Goal: Task Accomplishment & Management: Complete application form

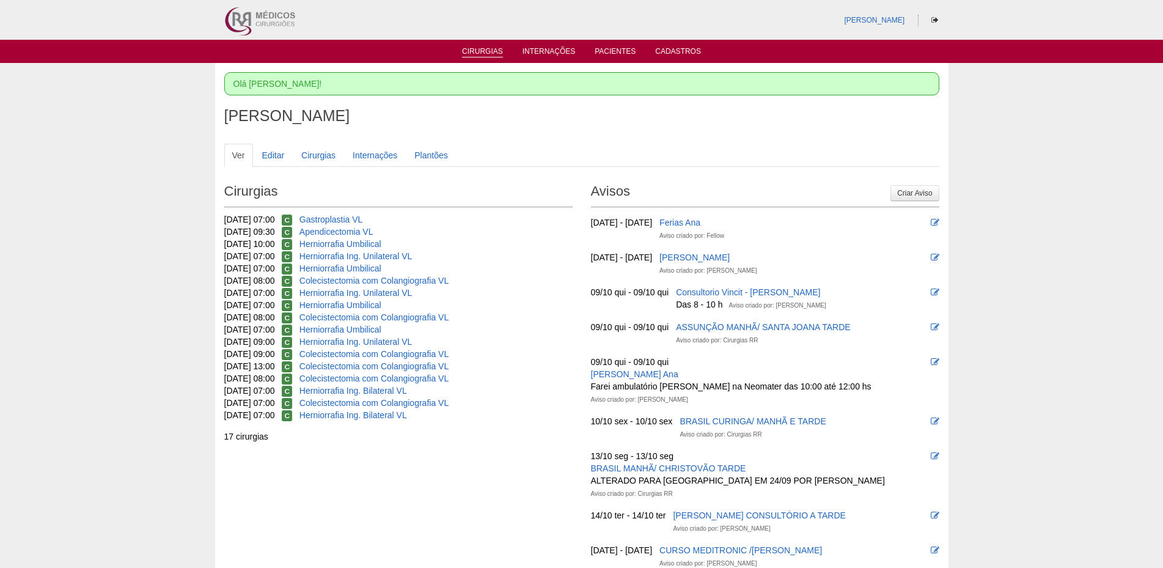
click at [474, 48] on link "Cirurgias" at bounding box center [482, 52] width 41 height 10
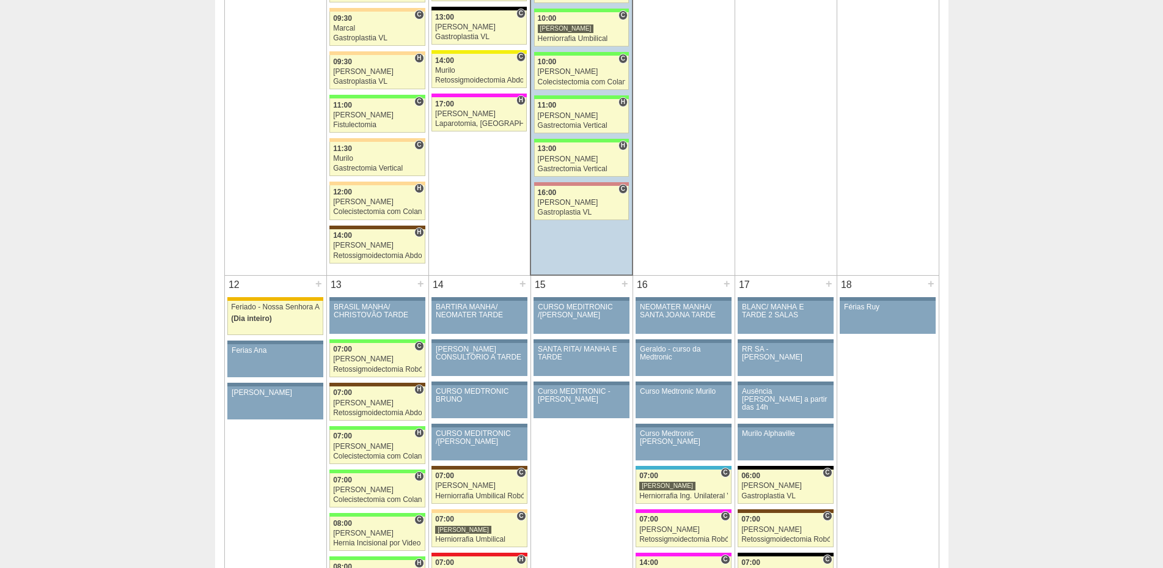
scroll to position [1100, 0]
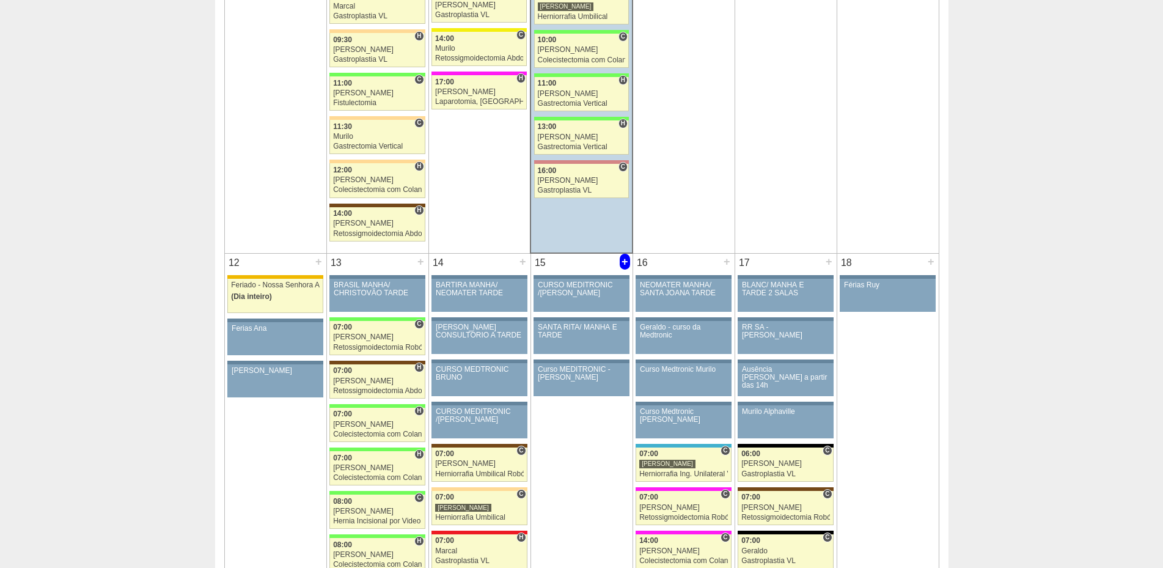
click at [623, 265] on div "+" at bounding box center [625, 262] width 10 height 16
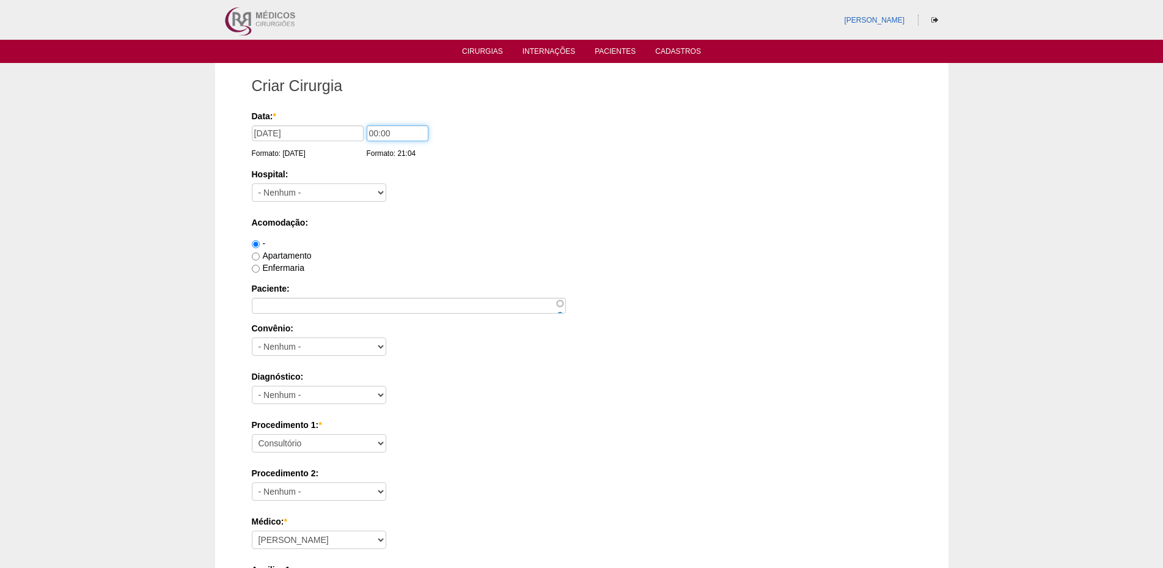
click at [370, 131] on input "00:00" at bounding box center [398, 133] width 62 height 16
type input "07:00"
click at [331, 191] on select "- Nenhum - 9 de Julho Albert Einstein Alvorada América Assunção Bartira Benefic…" at bounding box center [319, 192] width 134 height 18
select select "26"
click at [252, 183] on select "- Nenhum - 9 de Julho Albert Einstein Alvorada América Assunção Bartira Benefic…" at bounding box center [319, 192] width 134 height 18
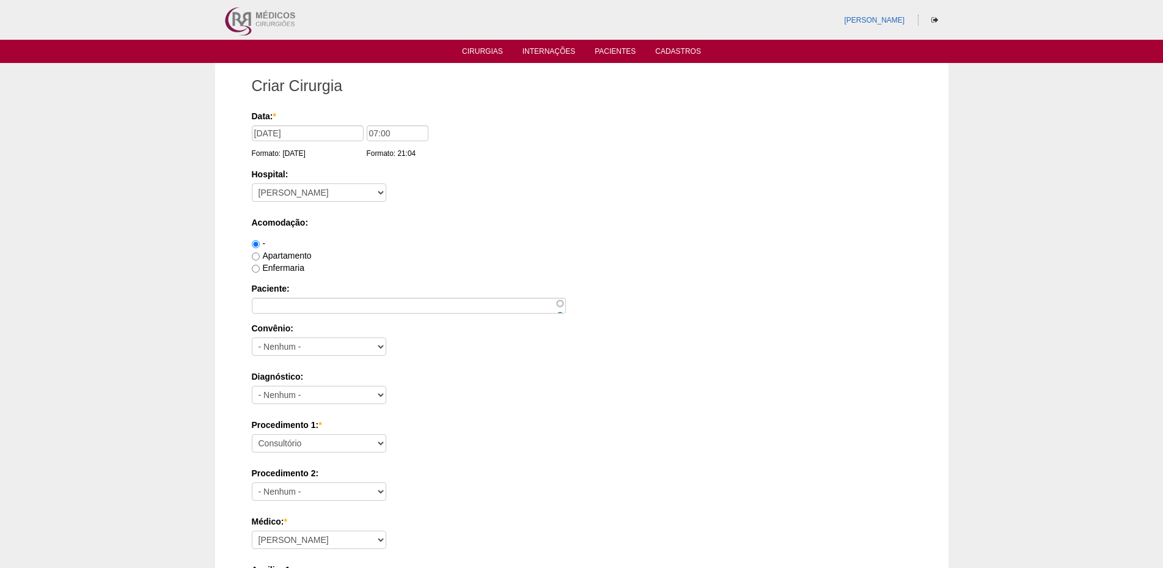
click at [290, 253] on label "Apartamento" at bounding box center [282, 255] width 60 height 10
click at [260, 253] on input "Apartamento" at bounding box center [256, 256] width 8 height 8
radio input "true"
click at [286, 268] on label "Enfermaria" at bounding box center [278, 268] width 53 height 10
click at [260, 268] on input "Enfermaria" at bounding box center [256, 269] width 8 height 8
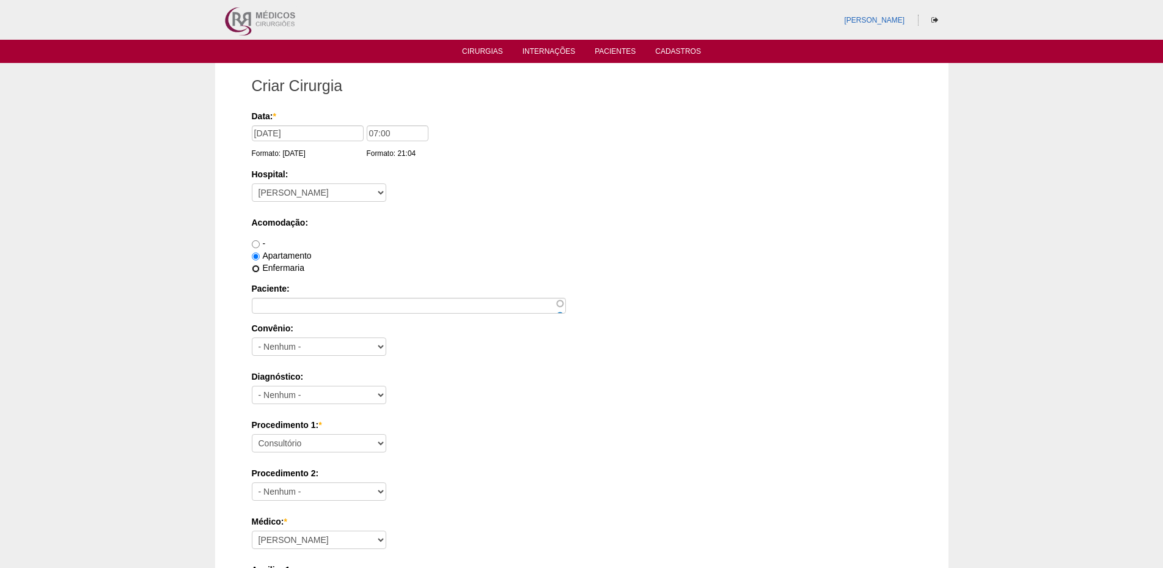
radio input "true"
click at [284, 302] on input "Paciente:" at bounding box center [409, 306] width 314 height 16
type input "[PERSON_NAME] [PERSON_NAME]"
click at [288, 392] on select "- Nenhum - Abdome Agudo Abscesso Hepático Abscesso Perianal Abscesso Peritoneal…" at bounding box center [319, 395] width 134 height 18
select select "3707"
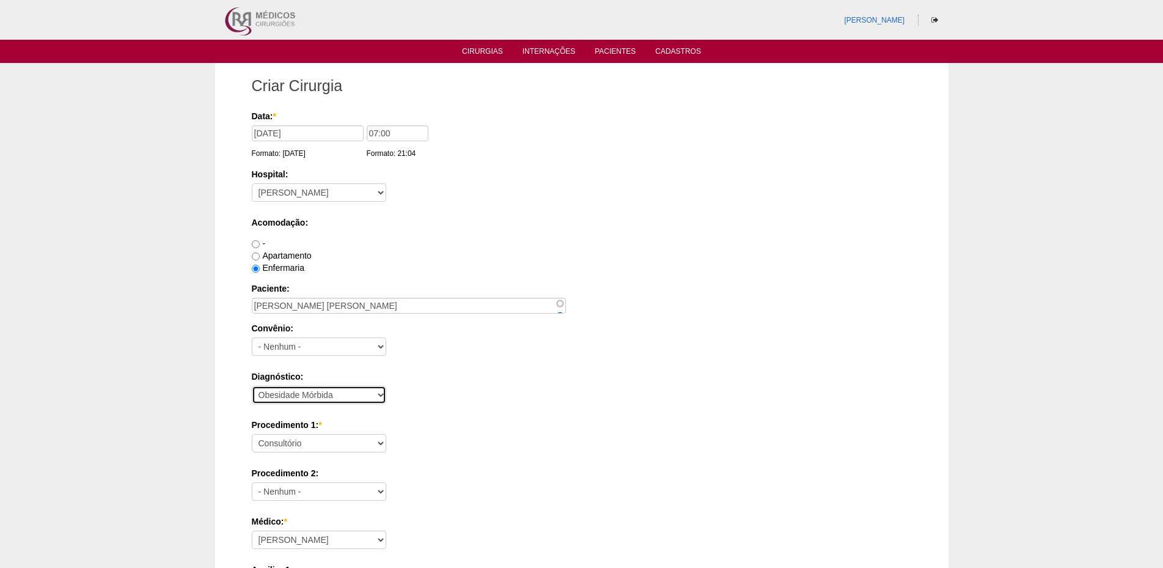
click at [252, 386] on select "- Nenhum - Abdome Agudo Abscesso Hepático Abscesso Perianal Abscesso Peritoneal…" at bounding box center [319, 395] width 134 height 18
click at [331, 438] on select "Consultório Abscesso Hepático - Drenagem Abscesso perianal Amputação Abdômino P…" at bounding box center [319, 443] width 134 height 18
select select "3710"
click at [252, 434] on select "Consultório Abscesso Hepático - Drenagem Abscesso perianal Amputação Abdômino P…" at bounding box center [319, 443] width 134 height 18
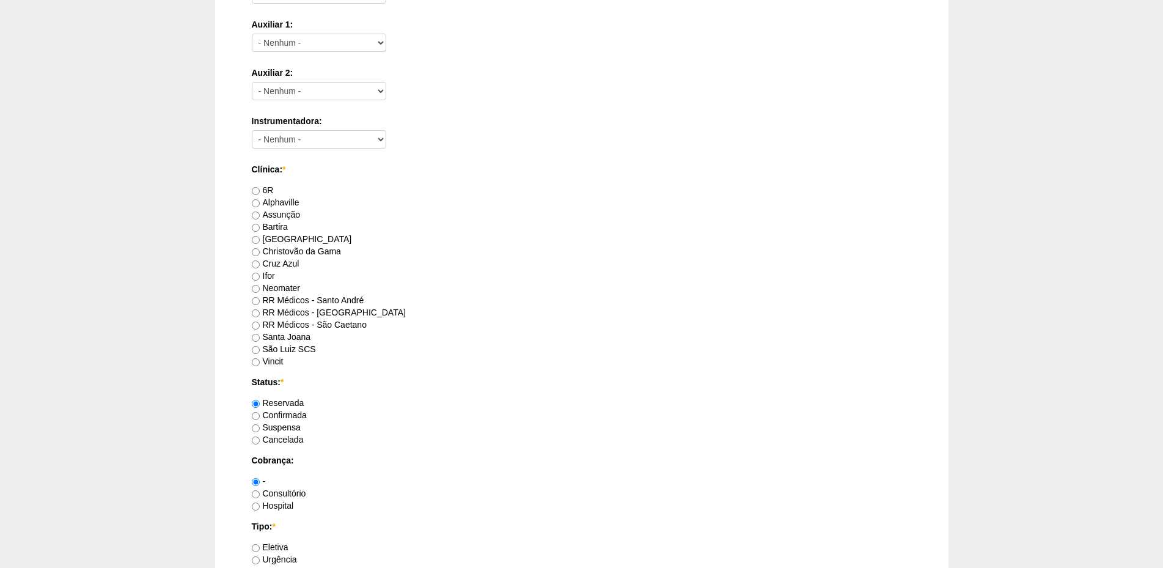
scroll to position [550, 0]
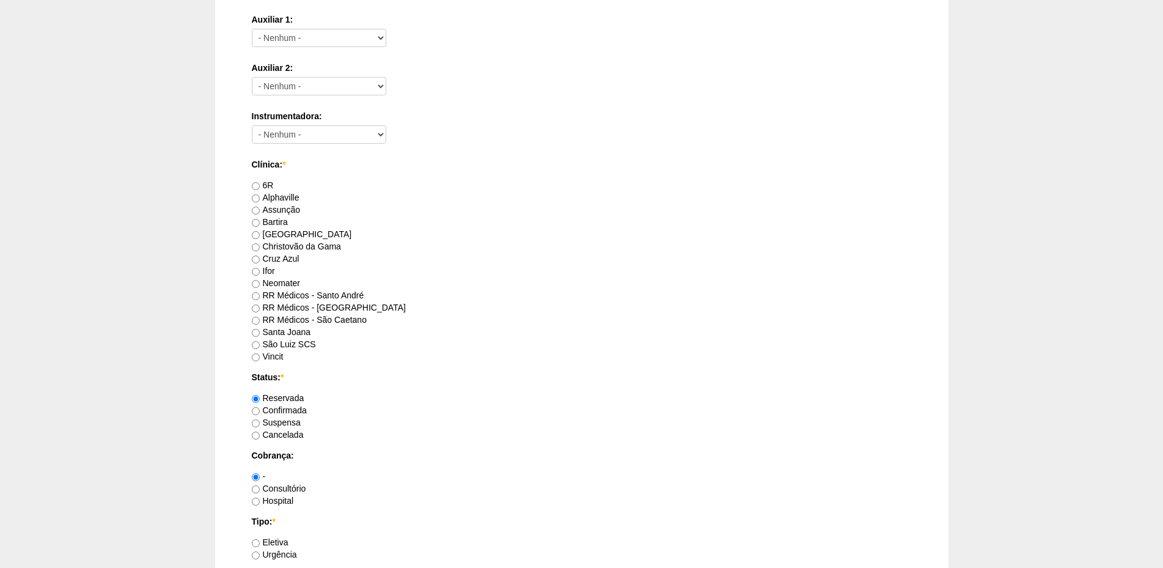
click at [265, 186] on label "6R" at bounding box center [263, 185] width 22 height 10
click at [260, 186] on input "6R" at bounding box center [256, 186] width 8 height 8
radio input "true"
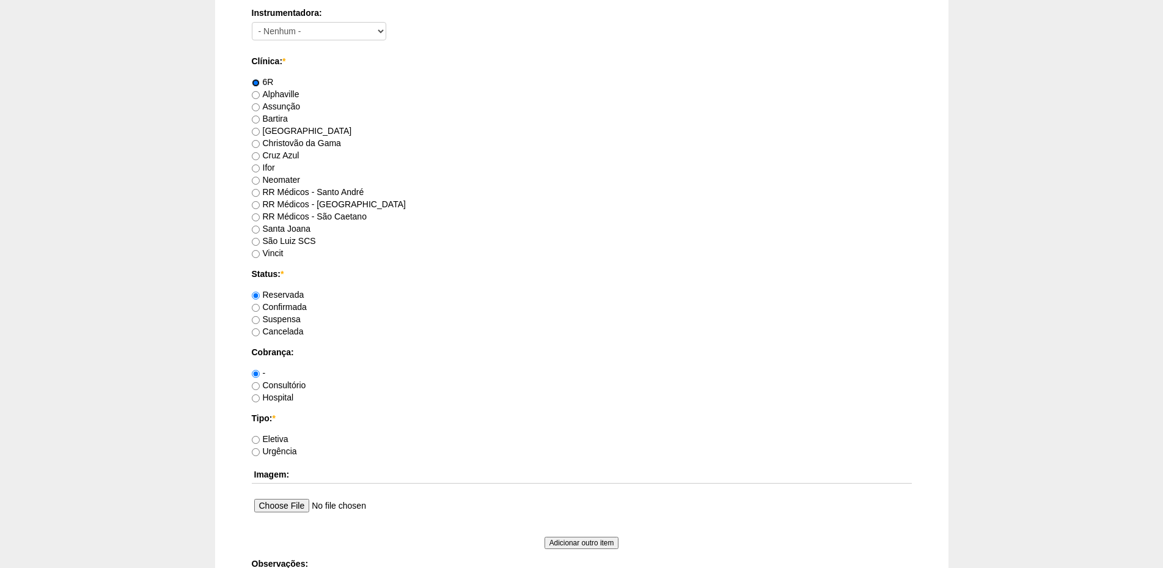
scroll to position [672, 0]
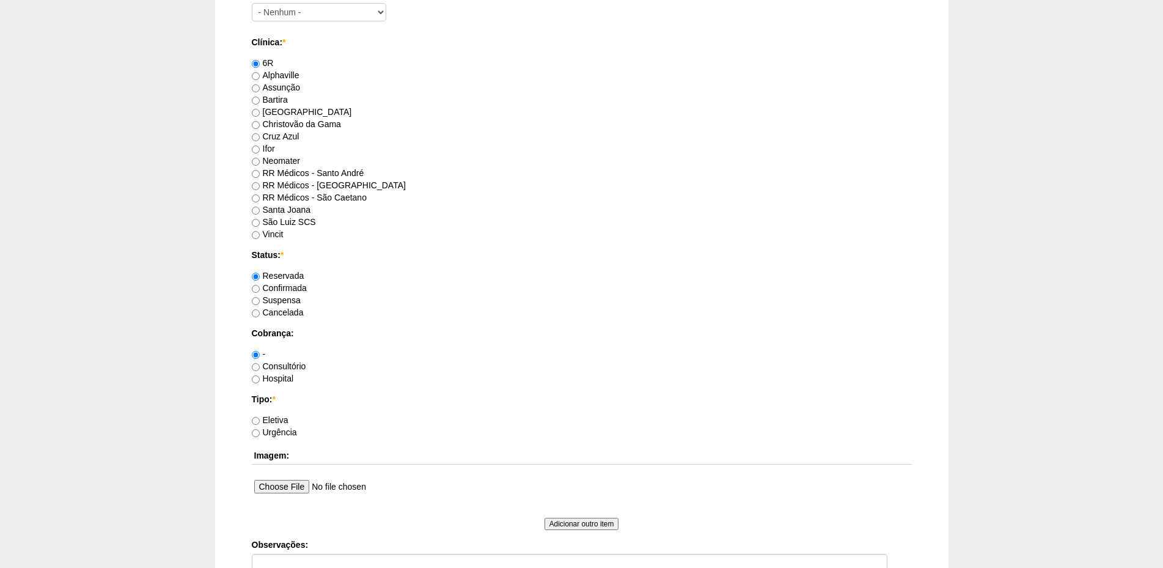
click at [295, 286] on label "Confirmada" at bounding box center [279, 288] width 55 height 10
click at [260, 286] on input "Confirmada" at bounding box center [256, 289] width 8 height 8
radio input "true"
click at [276, 377] on label "Hospital" at bounding box center [273, 378] width 42 height 10
click at [260, 377] on input "Hospital" at bounding box center [256, 379] width 8 height 8
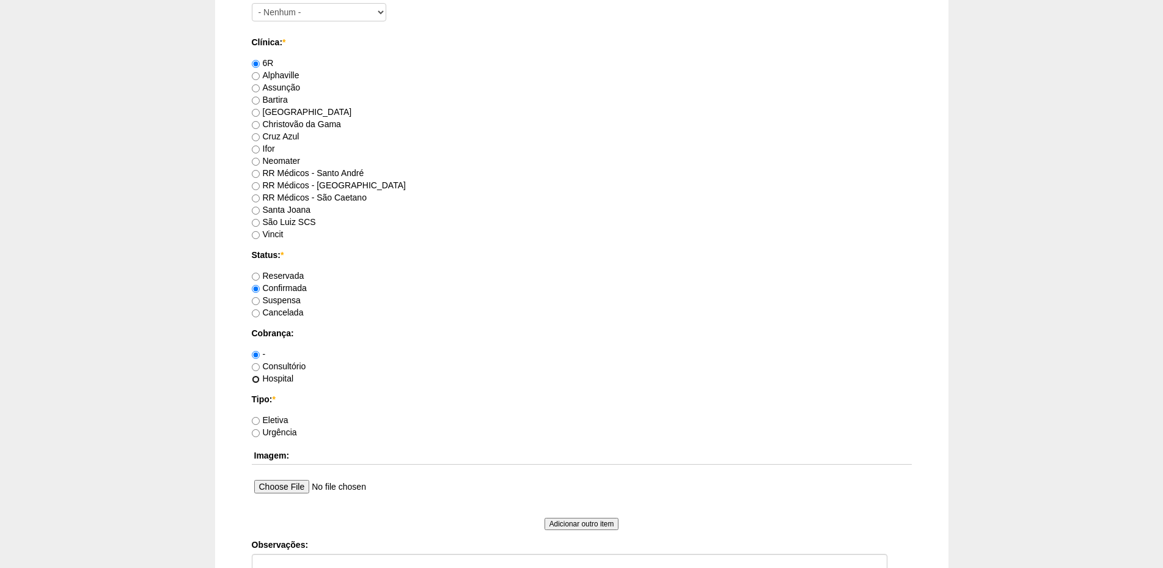
radio input "true"
click at [271, 420] on label "Eletiva" at bounding box center [270, 420] width 37 height 10
click at [260, 420] on input "Eletiva" at bounding box center [256, 421] width 8 height 8
radio input "true"
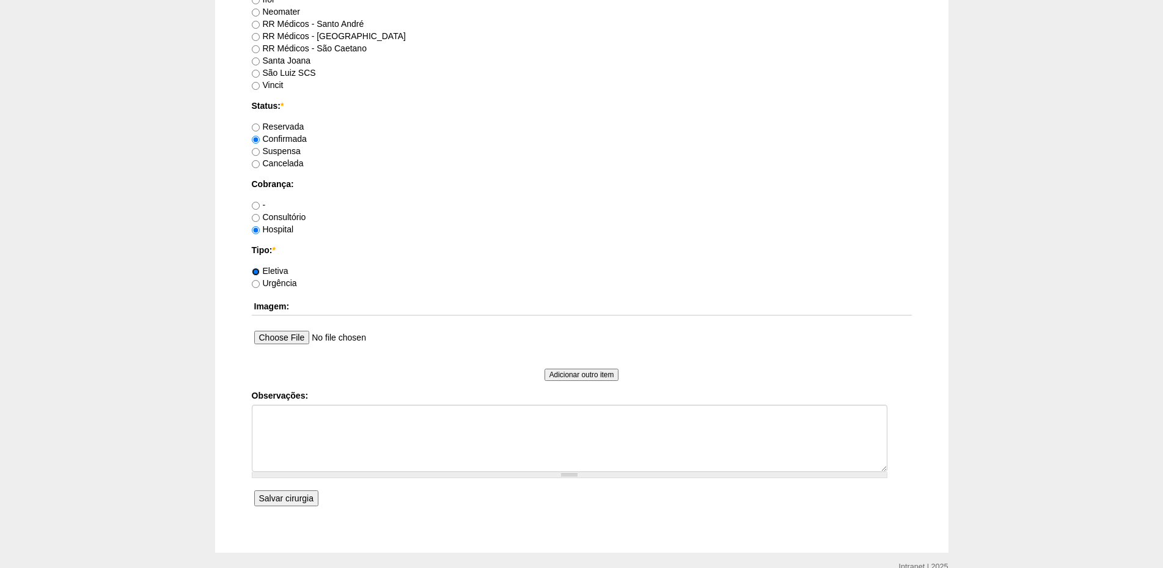
scroll to position [855, 0]
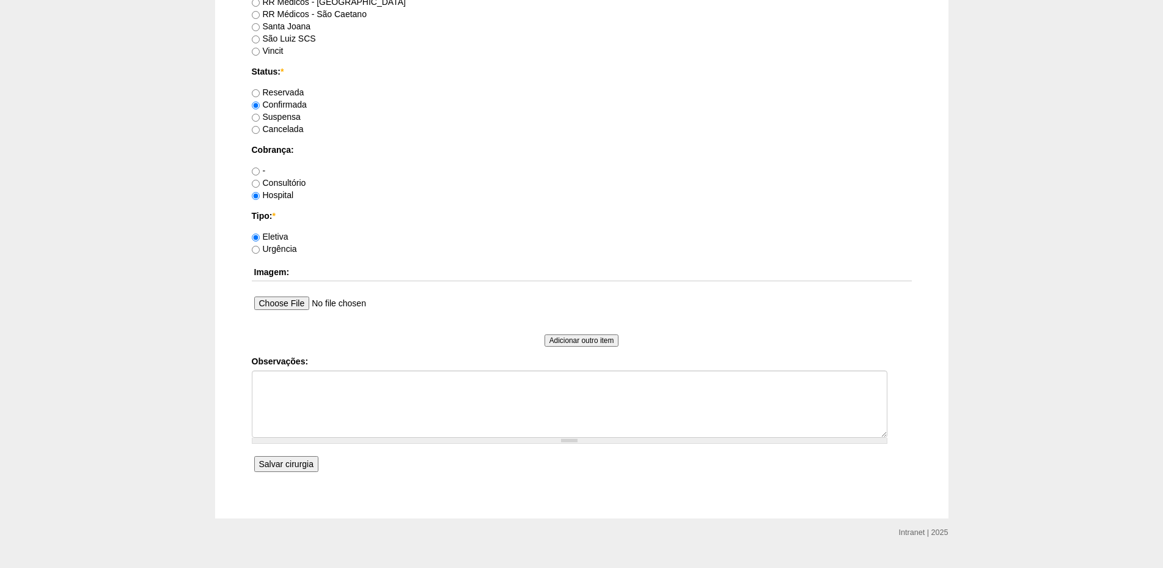
click at [285, 466] on input "Salvar cirurgia" at bounding box center [286, 464] width 64 height 16
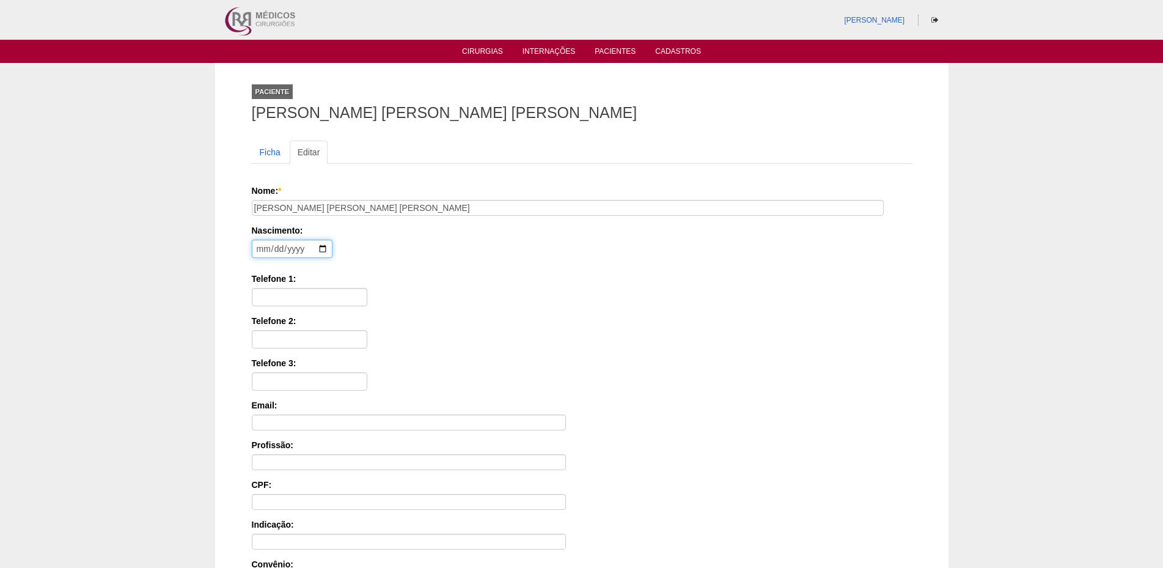
click at [260, 247] on input "date" at bounding box center [292, 248] width 81 height 18
type input "1978-03-23"
click at [273, 294] on input "Telefone 1:" at bounding box center [309, 297] width 115 height 18
click at [294, 296] on input "11 94355-5282" at bounding box center [309, 297] width 115 height 18
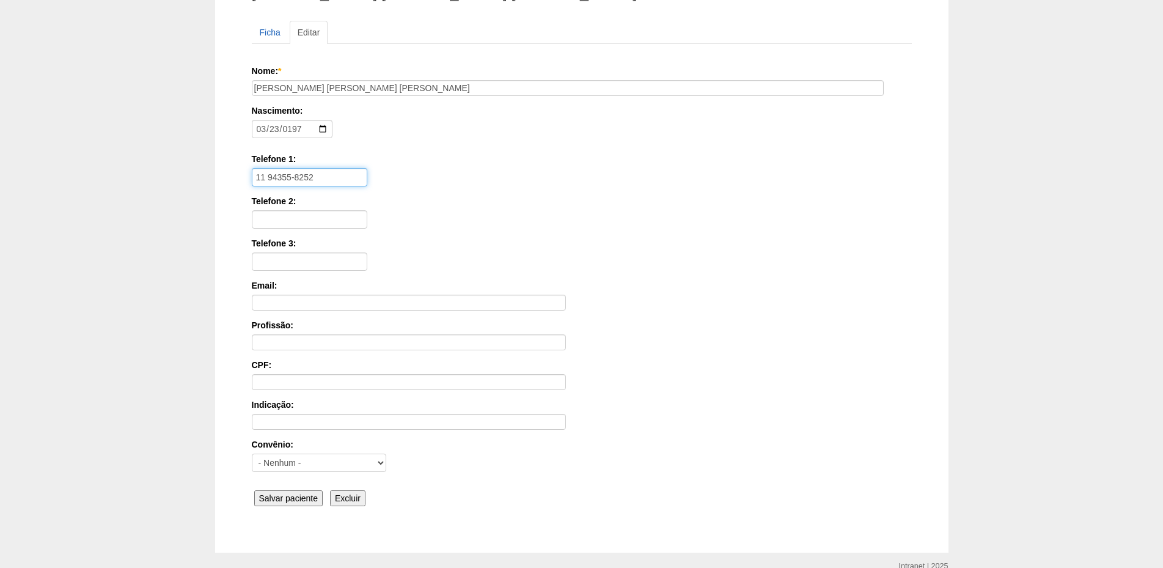
scroll to position [122, 0]
type input "11 94355-8252"
click at [291, 492] on input "Salvar paciente" at bounding box center [288, 496] width 69 height 16
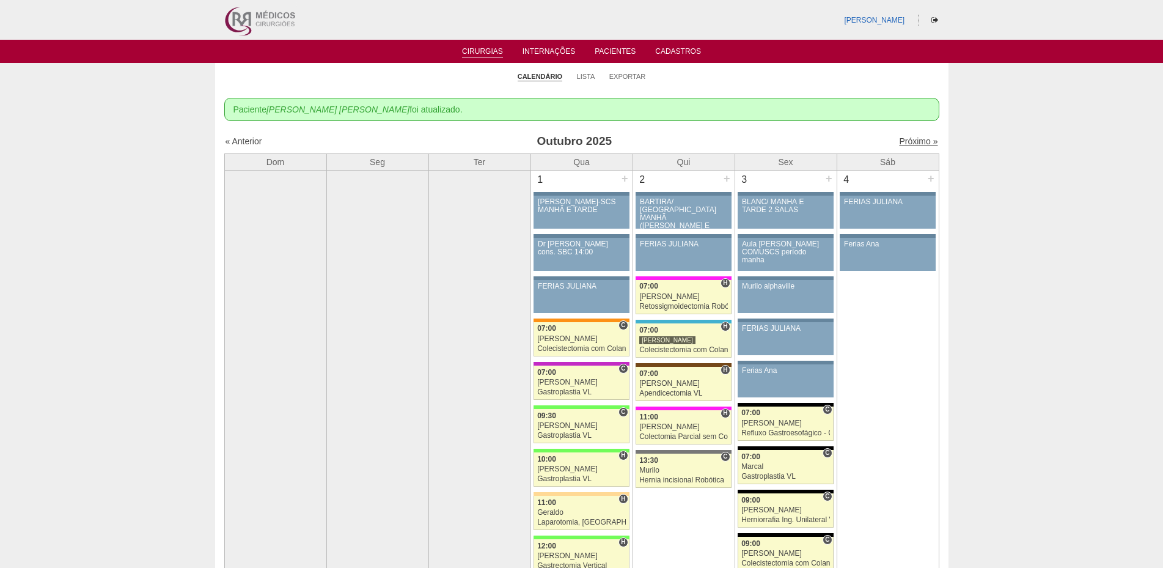
click at [904, 136] on link "Próximo »" at bounding box center [918, 141] width 38 height 10
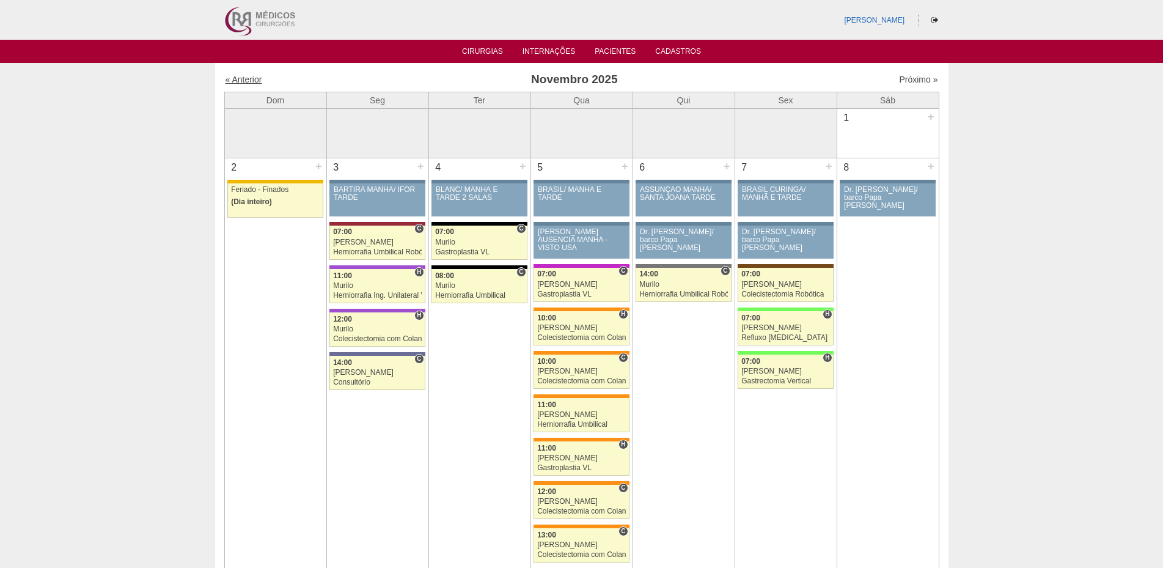
click at [247, 76] on link "« Anterior" at bounding box center [243, 80] width 37 height 10
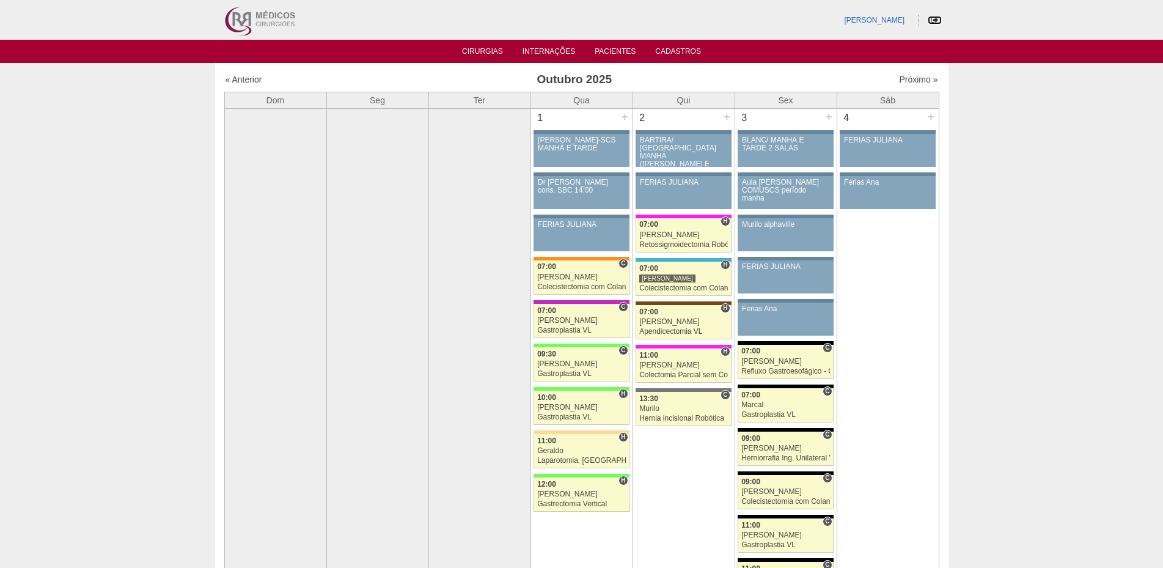
click at [934, 15] on ul at bounding box center [934, 20] width 15 height 12
click at [932, 17] on icon at bounding box center [934, 19] width 7 height 7
